Goal: Task Accomplishment & Management: Manage account settings

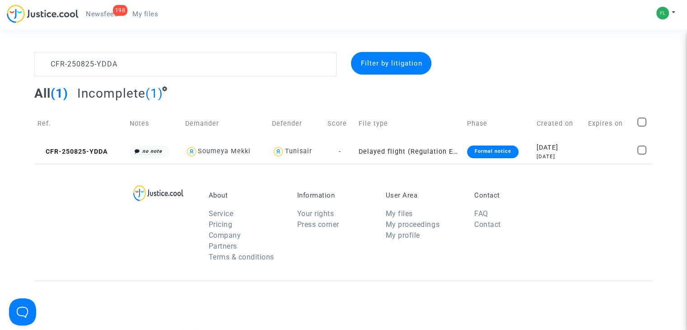
click at [101, 15] on span "Newsfeed" at bounding box center [102, 14] width 32 height 8
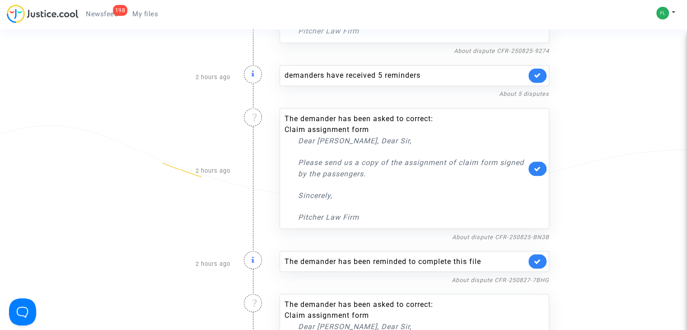
scroll to position [2002, 0]
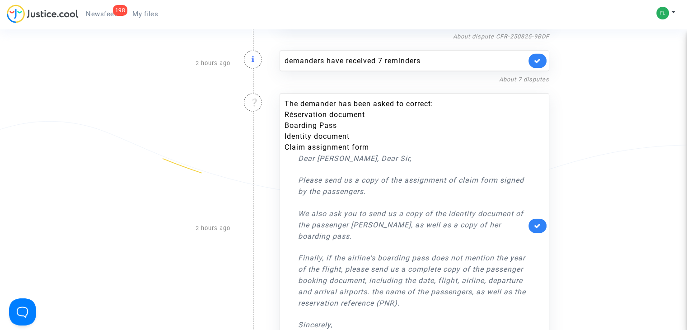
click at [303, 142] on li "Claim assignment form" at bounding box center [405, 147] width 242 height 11
click at [253, 98] on icon "❔" at bounding box center [254, 101] width 9 height 7
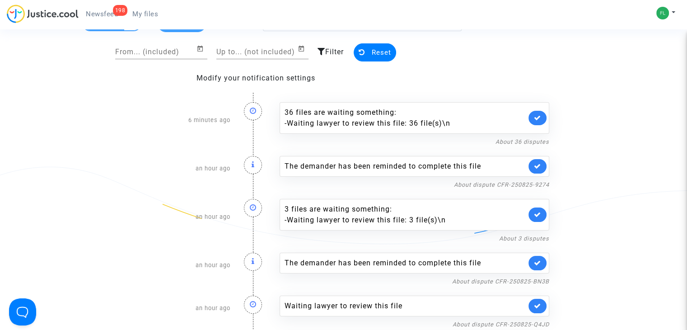
scroll to position [0, 0]
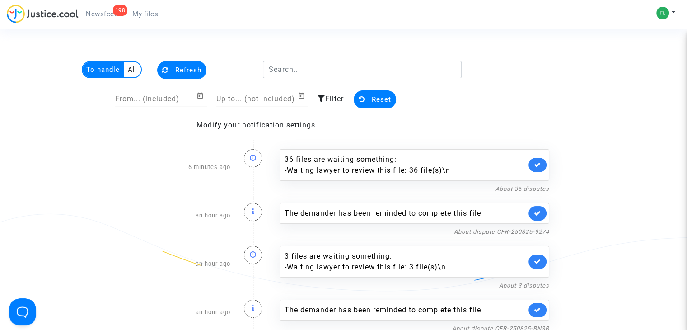
click at [135, 13] on span "My files" at bounding box center [145, 14] width 26 height 8
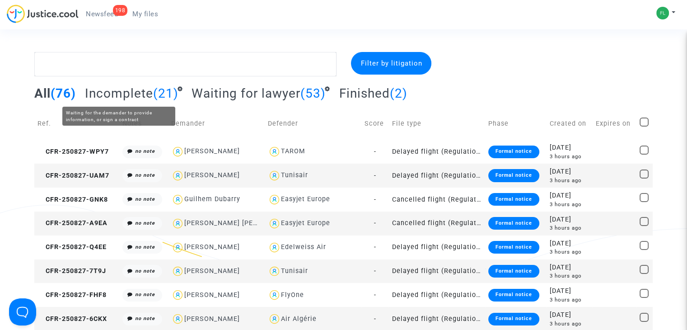
click at [133, 94] on span "Incomplete" at bounding box center [119, 93] width 68 height 15
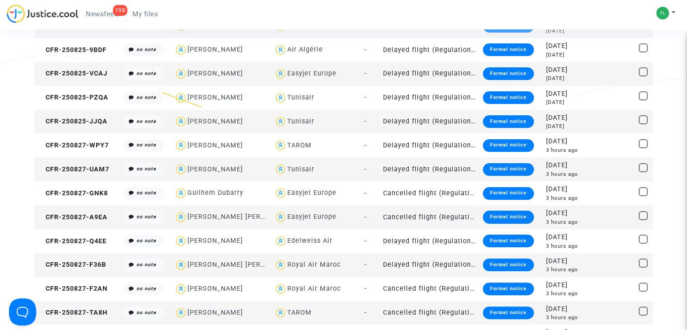
scroll to position [1, 0]
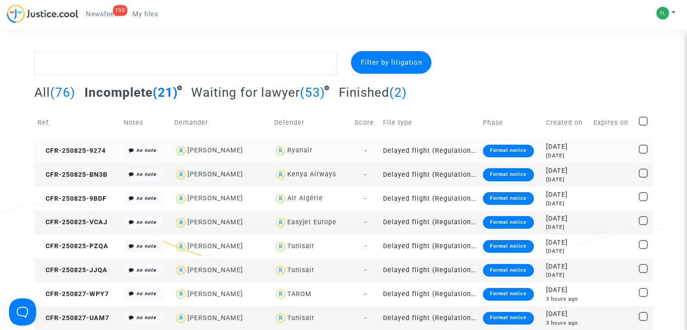
click at [249, 151] on div "[PERSON_NAME]" at bounding box center [220, 150] width 93 height 13
type textarea "@"[PERSON_NAME]" @"Pitcher Avocat""
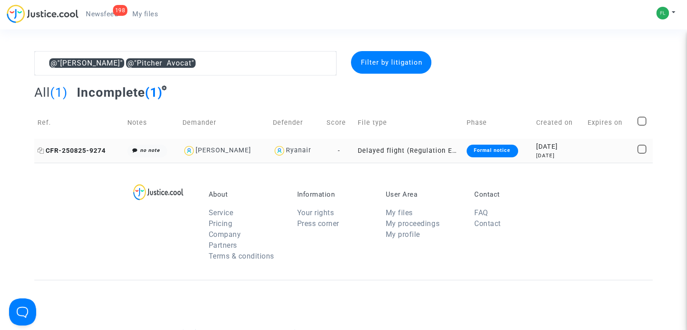
click at [90, 148] on span "CFR-250825-9274" at bounding box center [71, 151] width 68 height 8
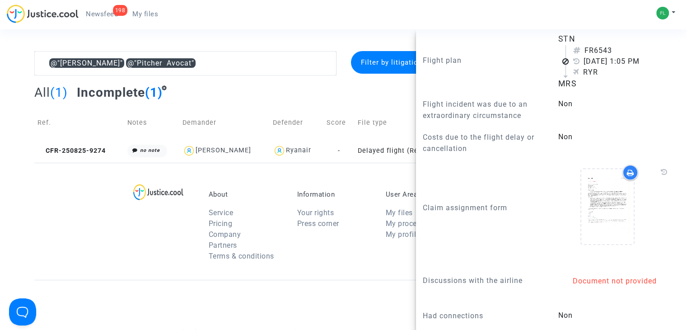
scroll to position [747, 0]
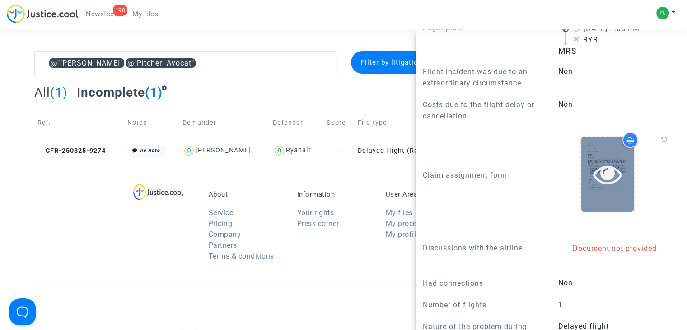
click at [600, 188] on icon at bounding box center [607, 173] width 29 height 29
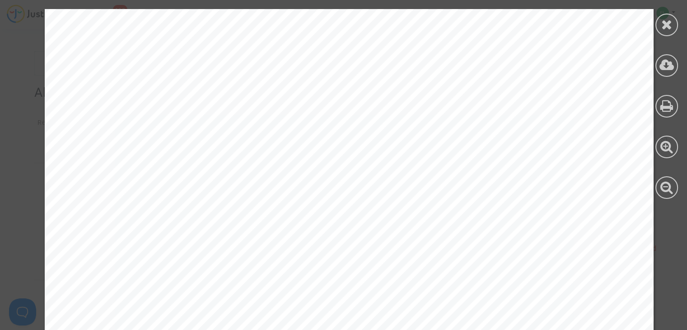
scroll to position [0, 0]
click at [666, 25] on icon at bounding box center [666, 25] width 11 height 14
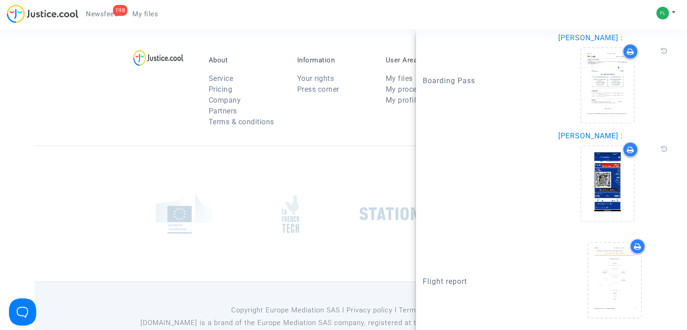
scroll to position [135, 0]
